Goal: Use online tool/utility: Utilize a website feature to perform a specific function

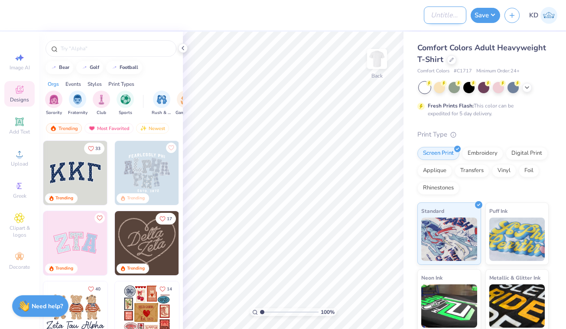
click at [430, 17] on input "Design Title" at bounding box center [445, 14] width 42 height 17
type input "Parent tee shirts"
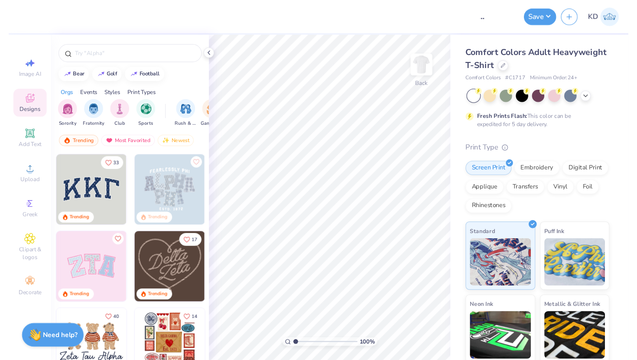
scroll to position [0, 0]
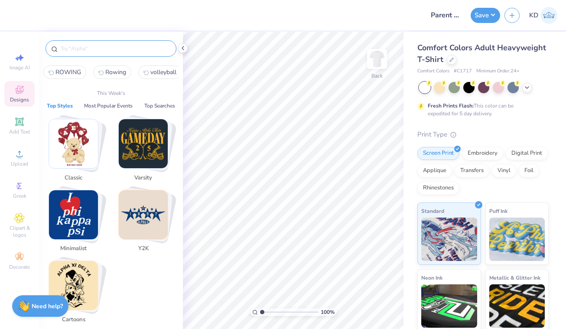
click at [91, 45] on input "text" at bounding box center [115, 48] width 111 height 9
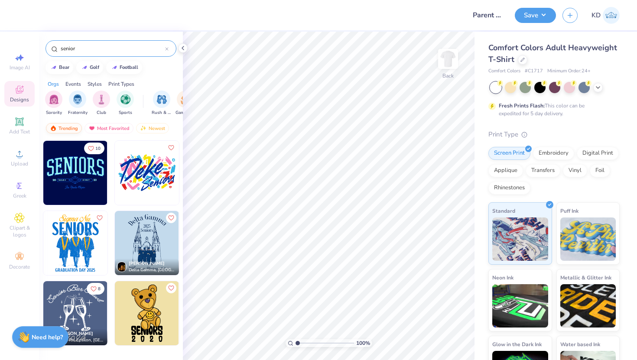
click at [73, 126] on div "Trending" at bounding box center [64, 128] width 36 height 10
click at [94, 45] on input "senior" at bounding box center [112, 48] width 105 height 9
type input "s"
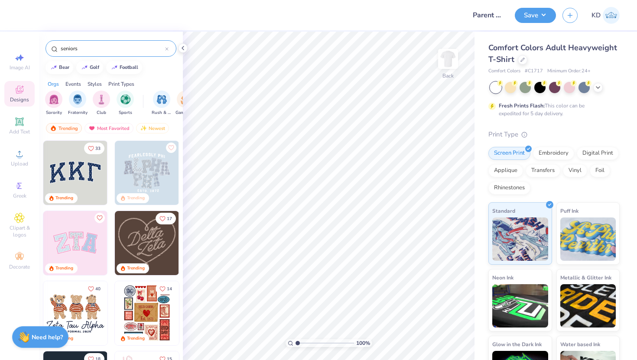
type input "seniors"
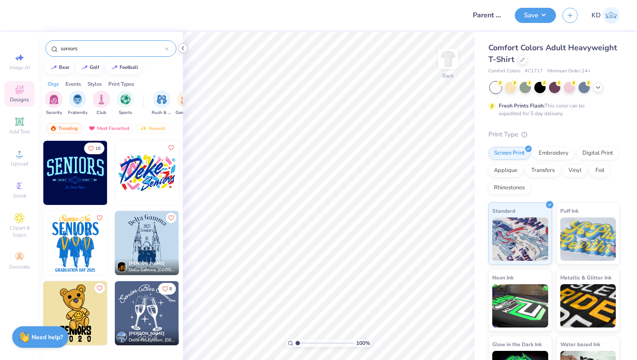
click at [184, 46] on icon at bounding box center [182, 48] width 7 height 7
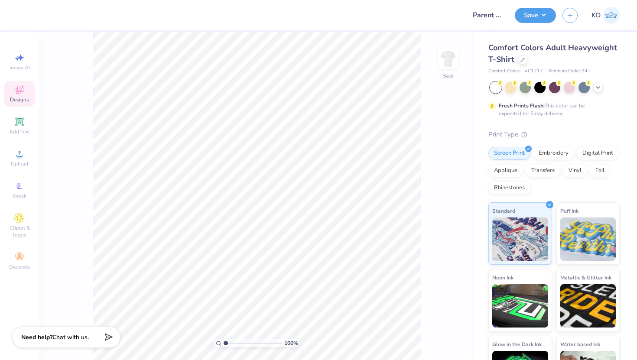
click at [17, 89] on icon at bounding box center [19, 91] width 7 height 6
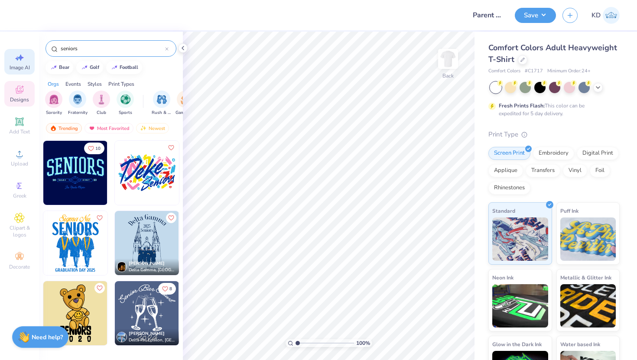
click at [18, 61] on icon at bounding box center [19, 57] width 10 height 10
select select "4"
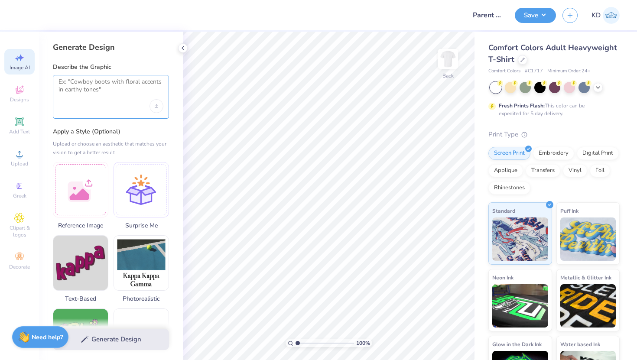
click at [102, 98] on textarea at bounding box center [110, 89] width 105 height 22
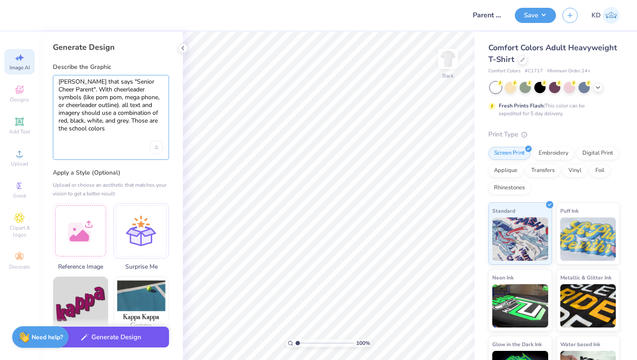
type textarea "[PERSON_NAME] that says "Senior Cheer Parent". With cheerleader symbols (like p…"
click at [106, 328] on button "Generate Design" at bounding box center [111, 337] width 116 height 21
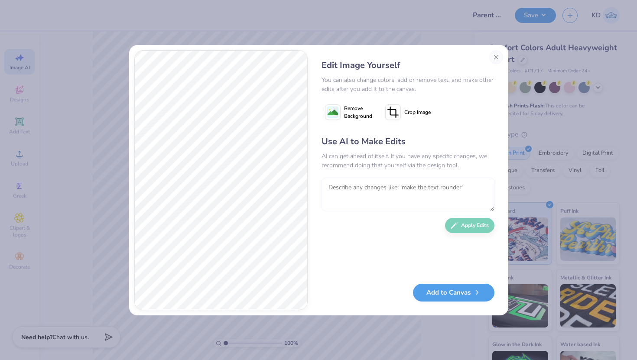
click at [336, 194] on textarea at bounding box center [407, 195] width 173 height 34
type textarea "a"
type textarea "keep this. great design. add in the year "2025" somewhere on it"
click at [462, 227] on button "Apply Edits" at bounding box center [469, 223] width 49 height 15
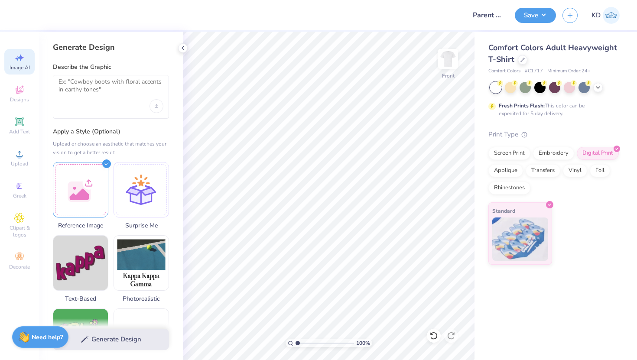
select select "4"
